Goal: Find specific page/section: Find specific page/section

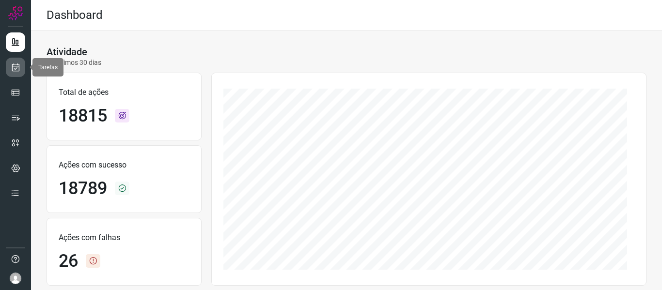
click at [16, 64] on icon at bounding box center [16, 68] width 10 height 10
